Goal: Task Accomplishment & Management: Manage account settings

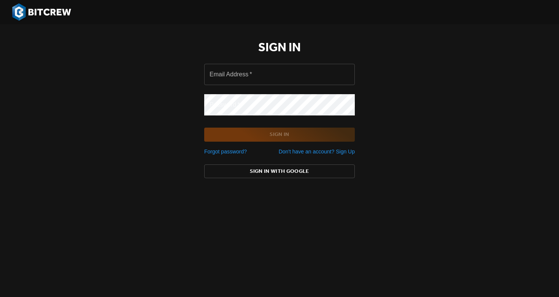
click at [302, 89] on form "Email Address   * Email Address * Password   * Password * Sign In Forgot passwo…" at bounding box center [279, 107] width 151 height 98
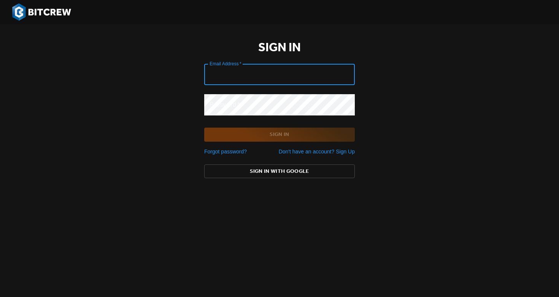
click at [302, 81] on input "Email Address   *" at bounding box center [279, 74] width 151 height 21
click at [296, 166] on main "Sign in Email Address   * Email Address * Password   * Password * Sign In Forgo…" at bounding box center [279, 111] width 169 height 148
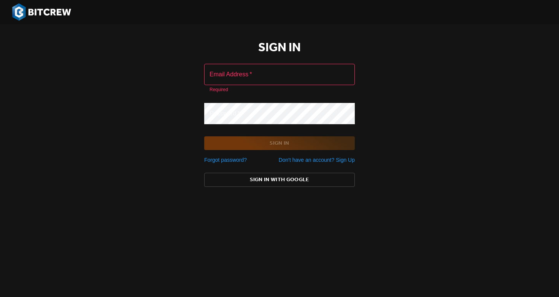
click at [294, 176] on span "Sign In with Google" at bounding box center [279, 180] width 138 height 10
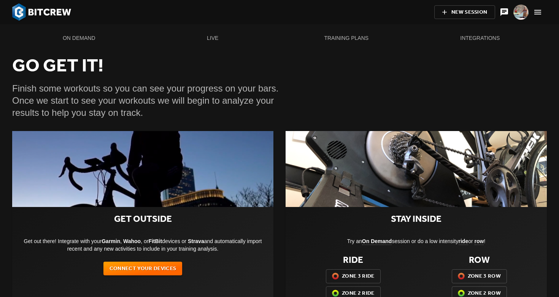
click at [331, 111] on div "Finish some workouts so you can see your progress on your bars. Once we start t…" at bounding box center [279, 104] width 535 height 43
click at [519, 14] on img at bounding box center [521, 12] width 15 height 15
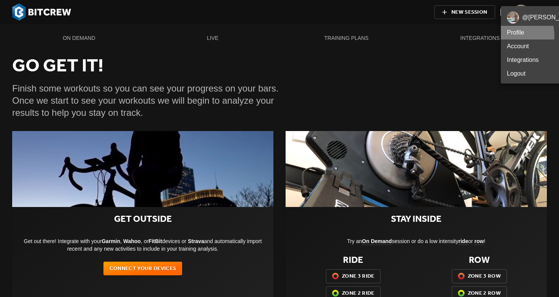
click at [515, 35] on li "Profile" at bounding box center [546, 33] width 91 height 14
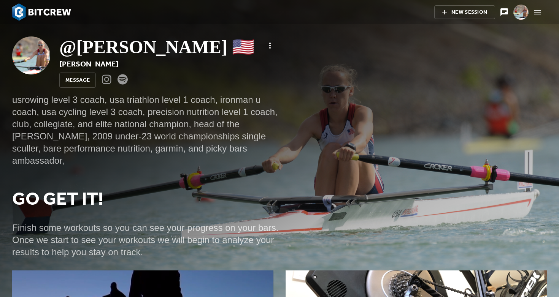
click at [538, 17] on button "button" at bounding box center [538, 12] width 18 height 18
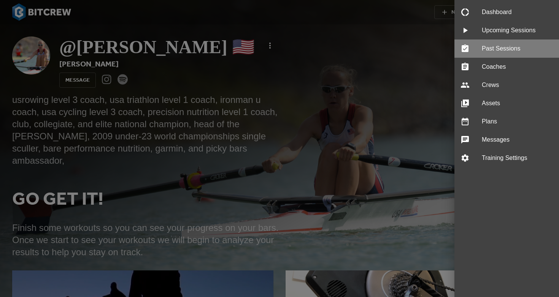
click at [495, 45] on span "Past Sessions" at bounding box center [517, 48] width 71 height 9
